Goal: Contribute content

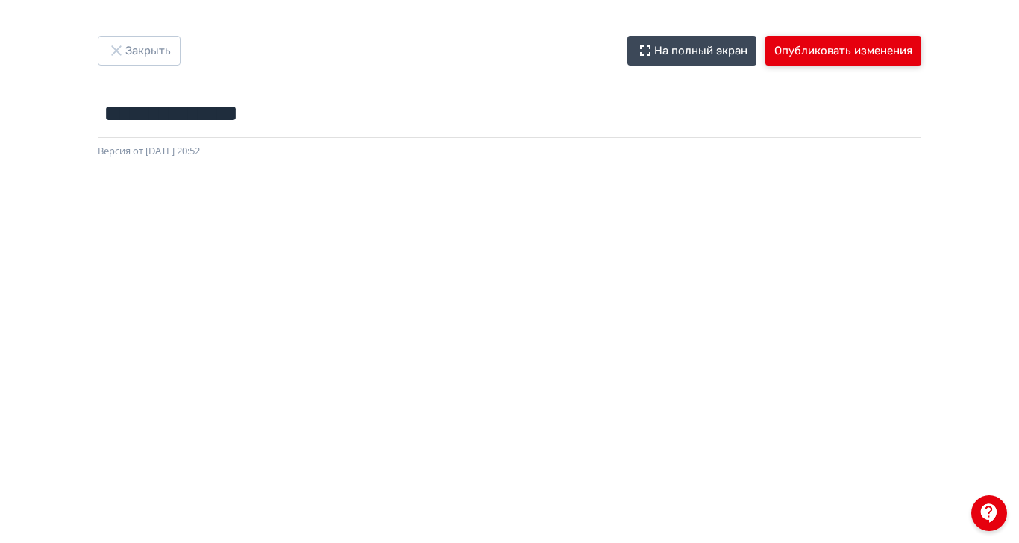
click at [922, 51] on button "Опубликовать изменения" at bounding box center [844, 51] width 156 height 30
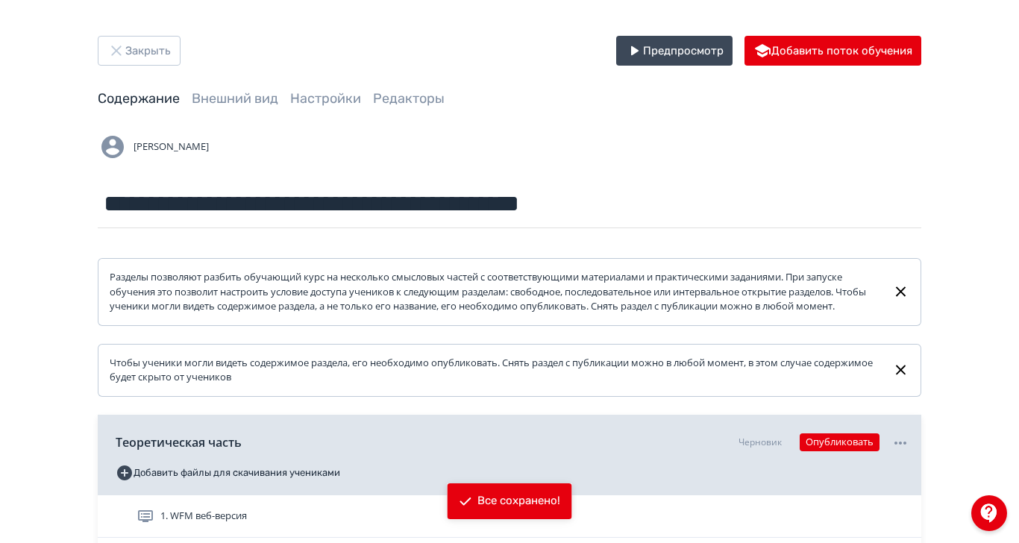
click at [1019, 363] on div "**********" at bounding box center [509, 350] width 1019 height 701
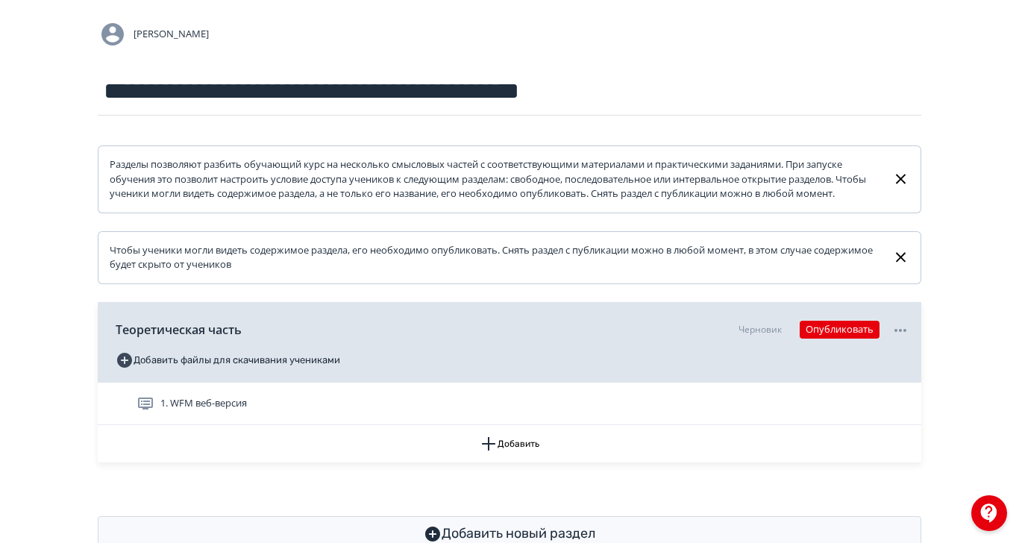
scroll to position [117, 0]
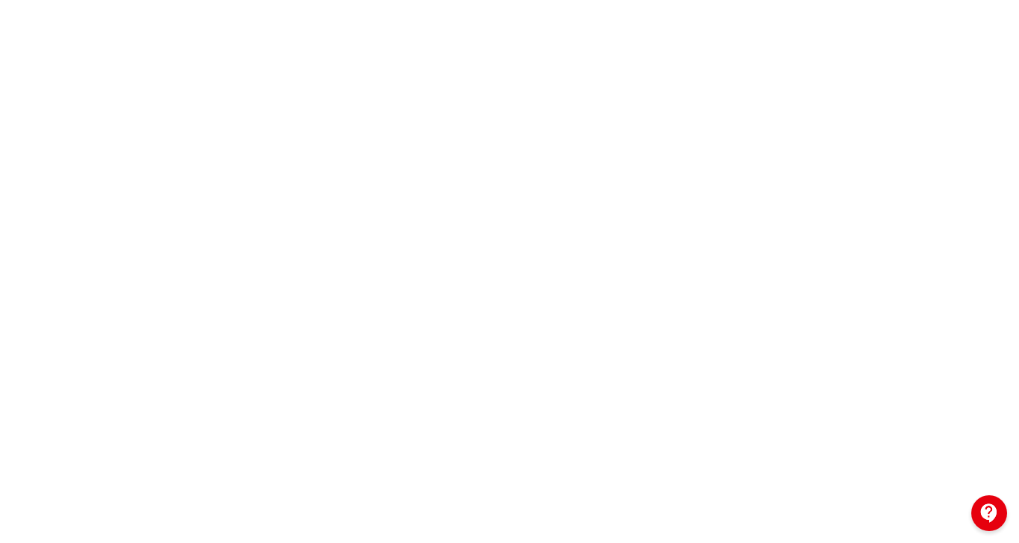
scroll to position [174, 0]
